Goal: Complete application form

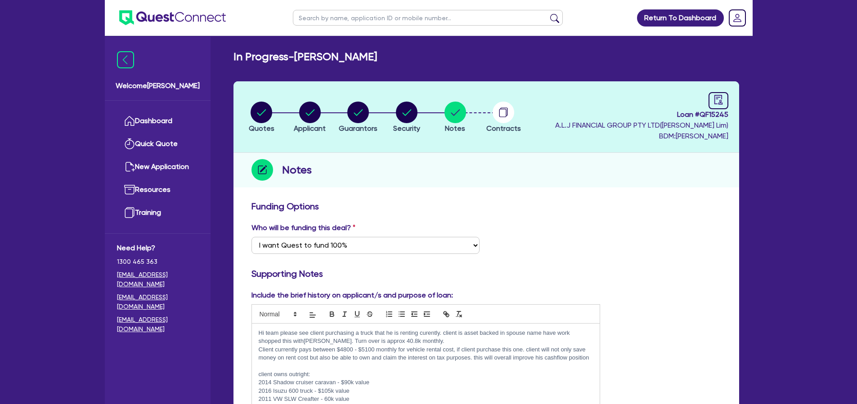
select select "Quest Finance - Own Book"
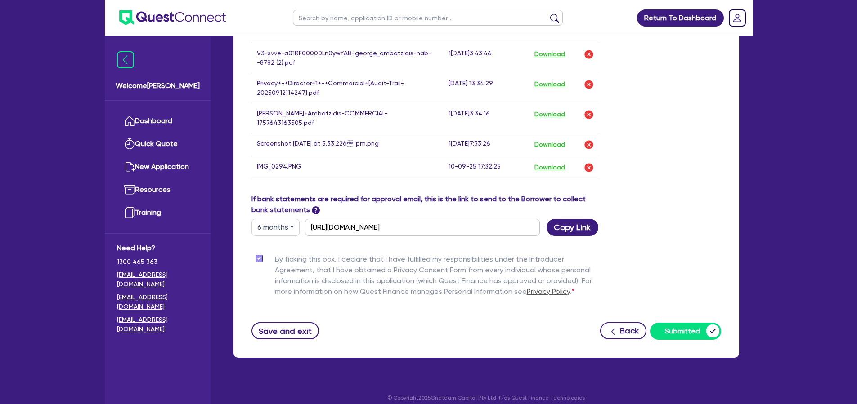
scroll to position [612, 0]
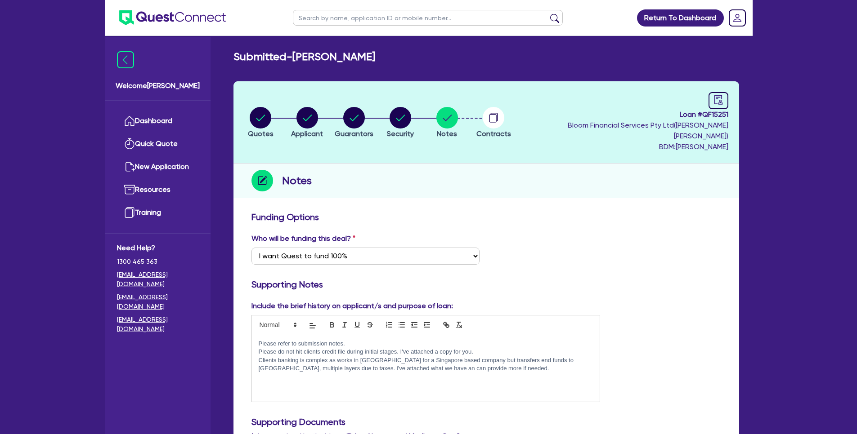
select select "Quest Finance - Own Book"
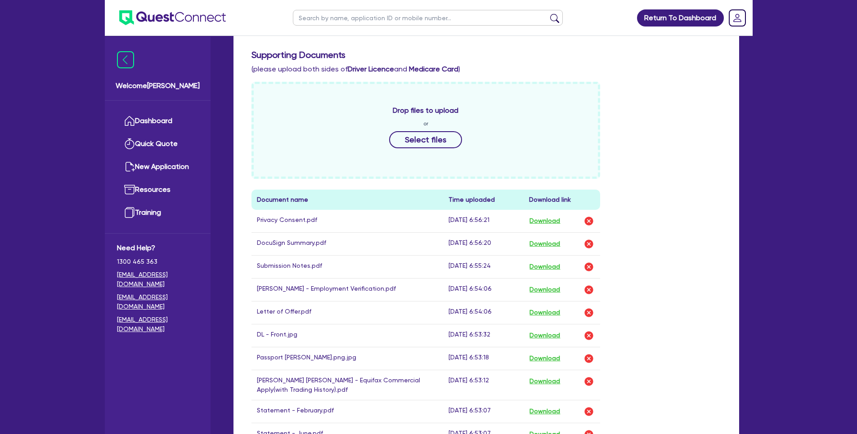
scroll to position [341, 0]
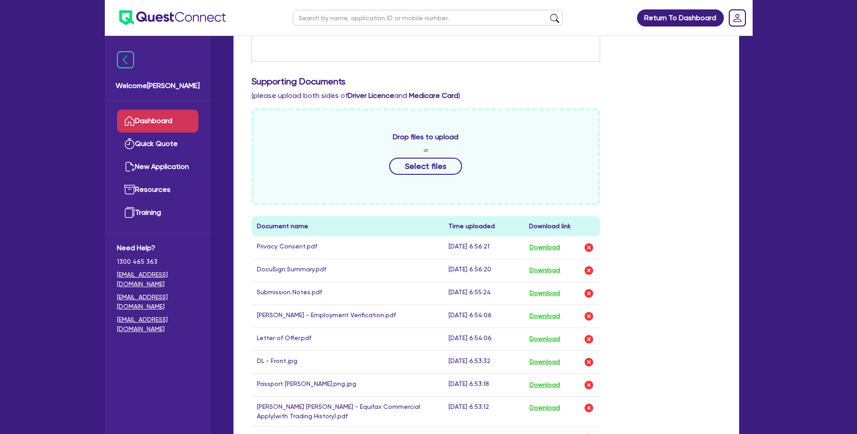
click at [194, 115] on link "Dashboard" at bounding box center [157, 121] width 81 height 23
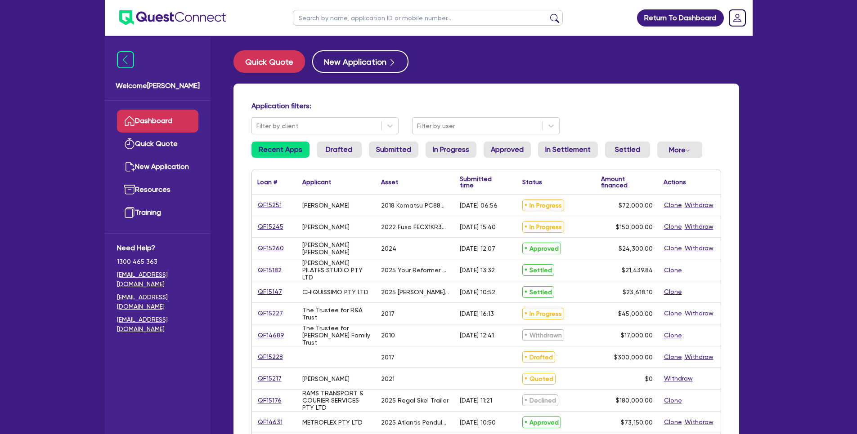
click at [143, 115] on link "Dashboard" at bounding box center [157, 121] width 81 height 23
click at [273, 205] on link "QF15251" at bounding box center [269, 205] width 25 height 10
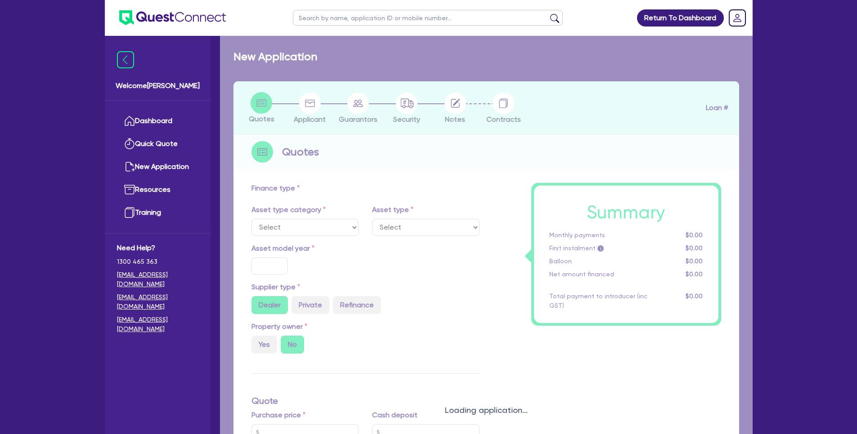
select select "PRIMARY_ASSETS"
type input "2018"
radio input "true"
type input "103,000"
type input "31,000"
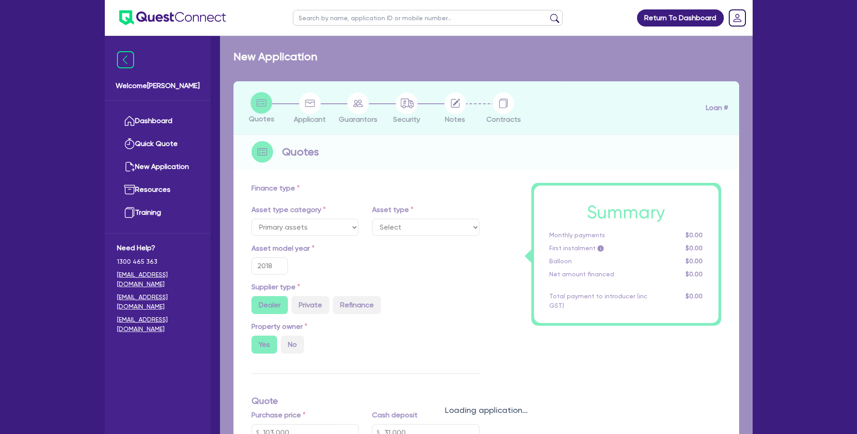
type input "5"
type input "3,600"
type input "17.95"
type input "990"
select select "YELLOW_GOODS_AND_EXCAVATORS"
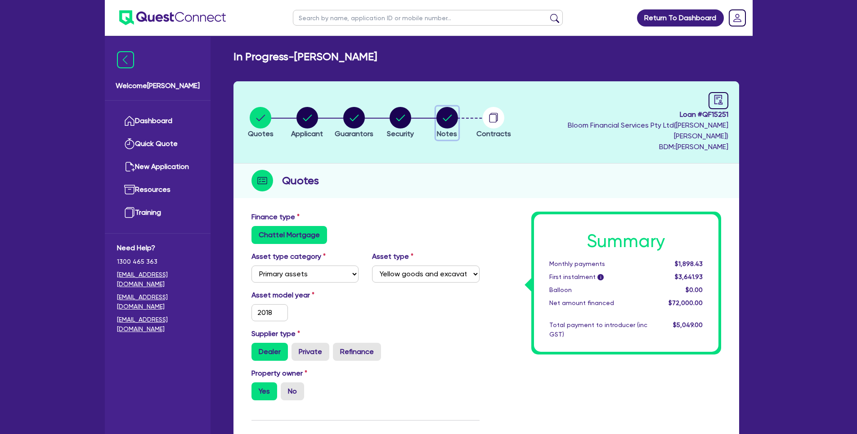
click at [457, 114] on circle "button" at bounding box center [447, 118] width 22 height 22
select select "Quest Finance - Own Book"
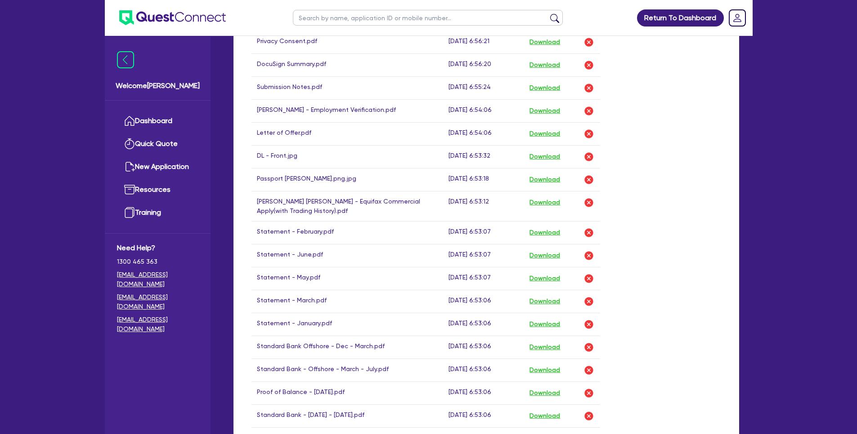
scroll to position [563, 0]
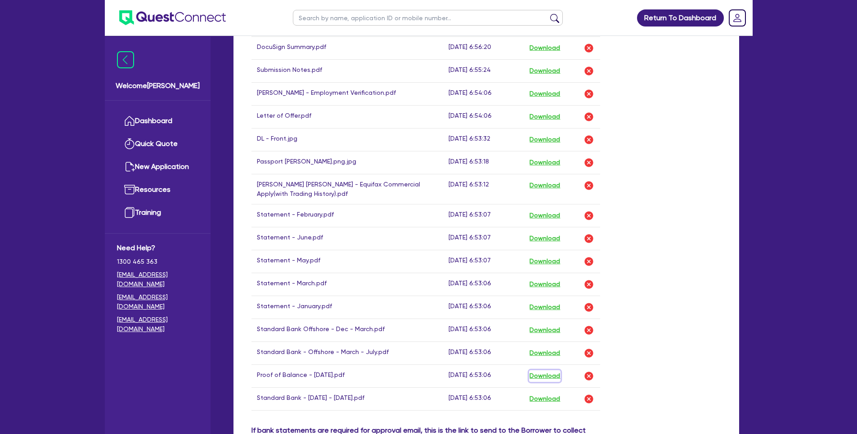
click at [534, 371] on button "Download" at bounding box center [544, 377] width 31 height 12
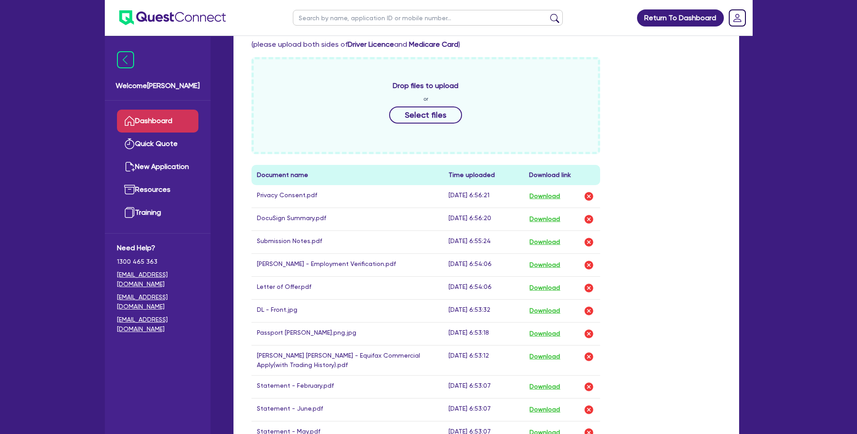
scroll to position [337, 0]
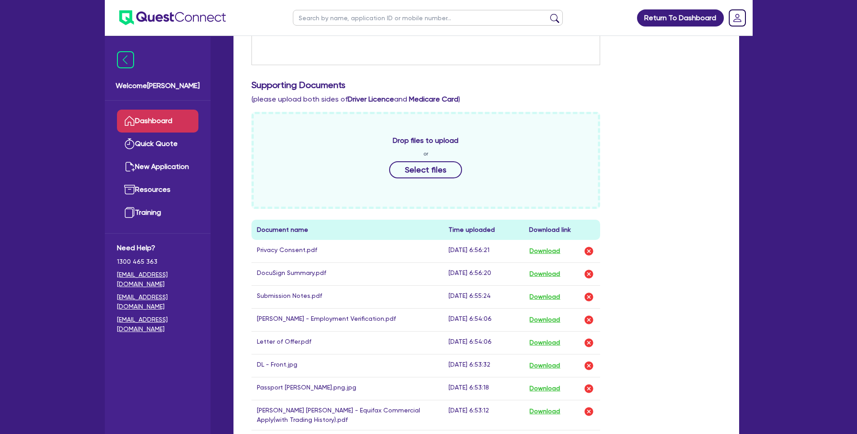
click at [186, 125] on link "Dashboard" at bounding box center [157, 121] width 81 height 23
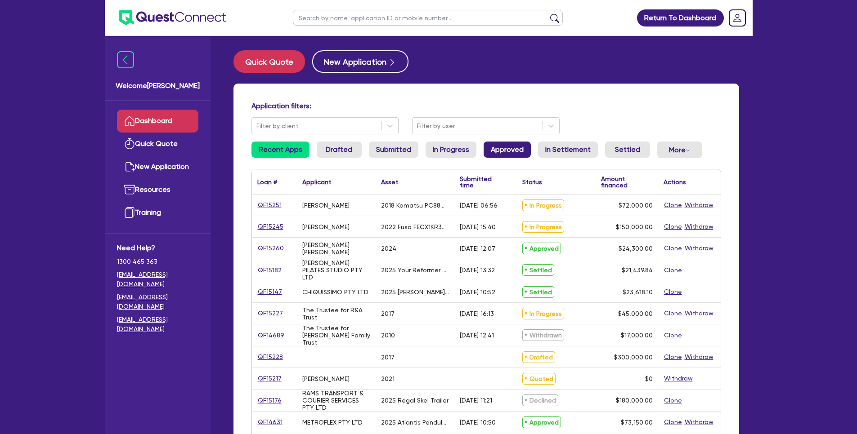
click at [523, 154] on link "Approved" at bounding box center [506, 150] width 47 height 16
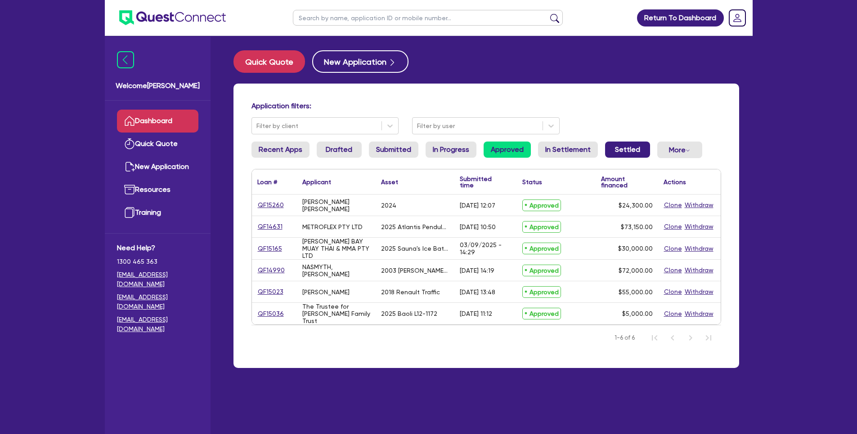
click at [632, 148] on link "Settled" at bounding box center [627, 150] width 45 height 16
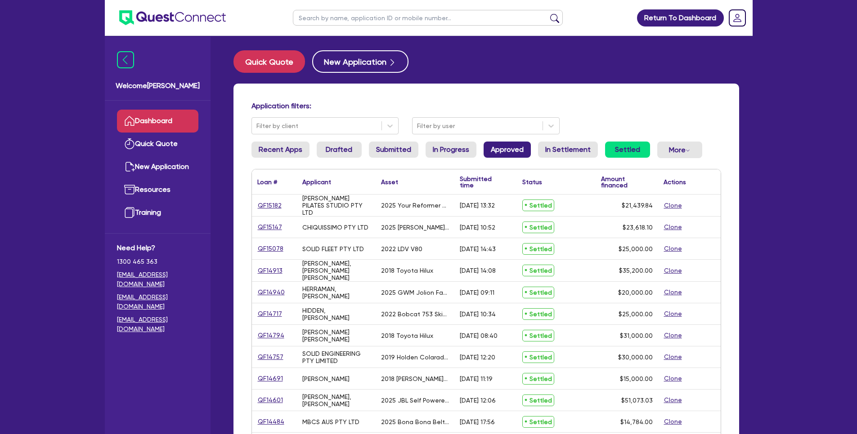
click at [514, 152] on link "Approved" at bounding box center [506, 150] width 47 height 16
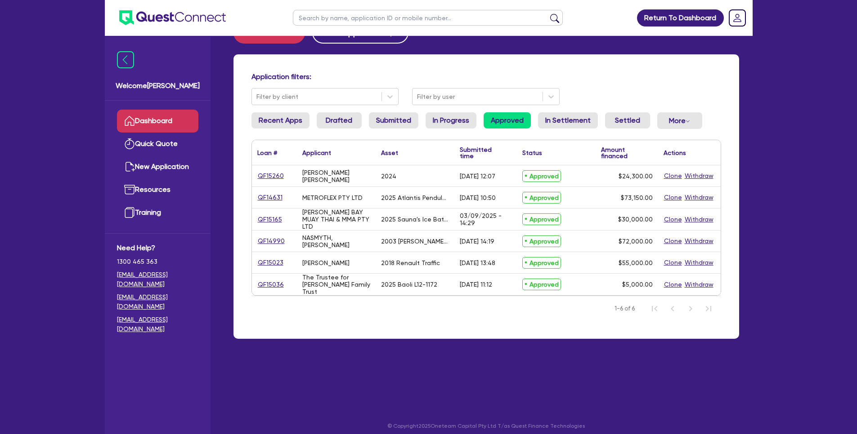
scroll to position [36, 0]
